Goal: Find specific page/section: Locate a particular part of the current website

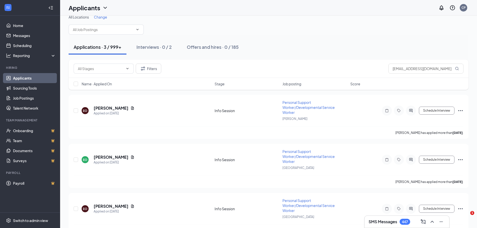
click at [303, 65] on div "Filters [EMAIL_ADDRESS][DOMAIN_NAME]" at bounding box center [269, 69] width 390 height 10
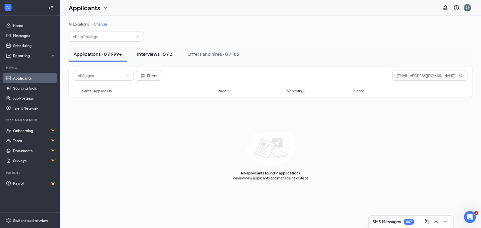
type input "[EMAIL_ADDRESS][DOMAIN_NAME]"
click at [162, 54] on div "Interviews · 0 / 2" at bounding box center [154, 54] width 35 height 6
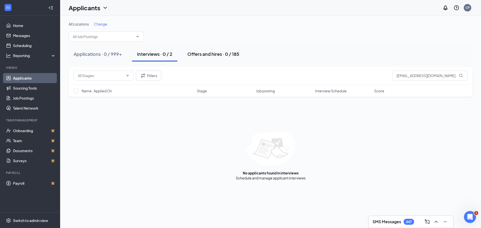
click at [191, 55] on div "Offers and hires · 0 / 185" at bounding box center [213, 54] width 52 height 6
drag, startPoint x: 450, startPoint y: 74, endPoint x: 377, endPoint y: 74, distance: 73.2
click at [377, 74] on div "Filters [EMAIL_ADDRESS][DOMAIN_NAME]" at bounding box center [271, 76] width 394 height 10
paste input "[PERSON_NAME]"
drag, startPoint x: 420, startPoint y: 75, endPoint x: 375, endPoint y: 80, distance: 44.6
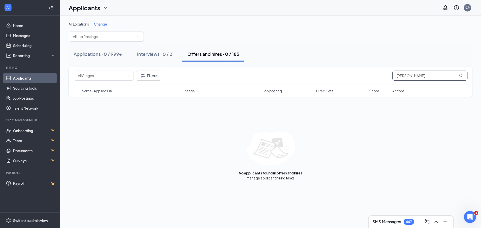
click at [375, 80] on div "Filters [PERSON_NAME]" at bounding box center [271, 76] width 394 height 10
type input "Bhartdawar"
click at [108, 55] on div "Applications · 1 / 999+" at bounding box center [97, 54] width 47 height 6
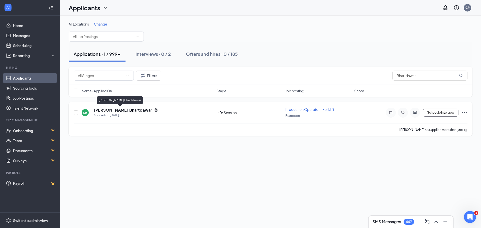
click at [123, 111] on h5 "[PERSON_NAME] Bhartdawar" at bounding box center [123, 111] width 58 height 6
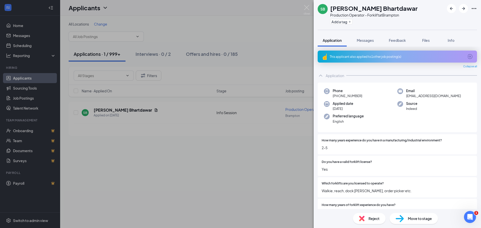
scroll to position [50, 0]
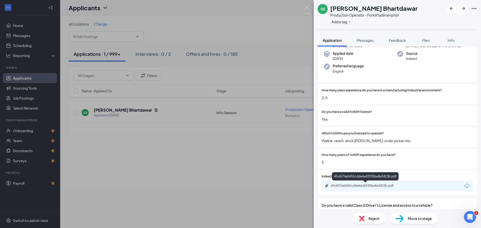
click at [352, 186] on div "4fc6574a0455cdde4a42935ba8a3423b.pdf" at bounding box center [366, 186] width 70 height 4
